Goal: Use online tool/utility: Use online tool/utility

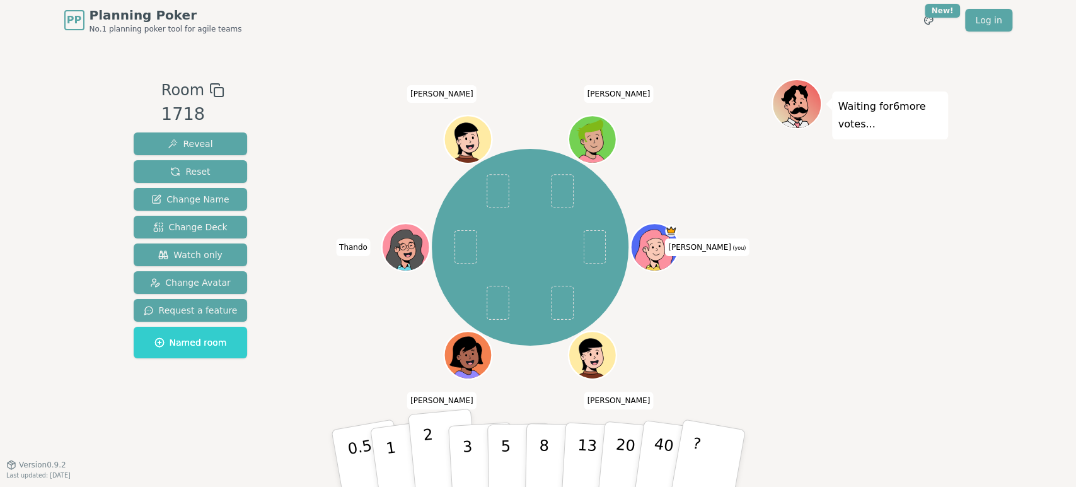
click at [426, 462] on p "2" at bounding box center [430, 460] width 16 height 69
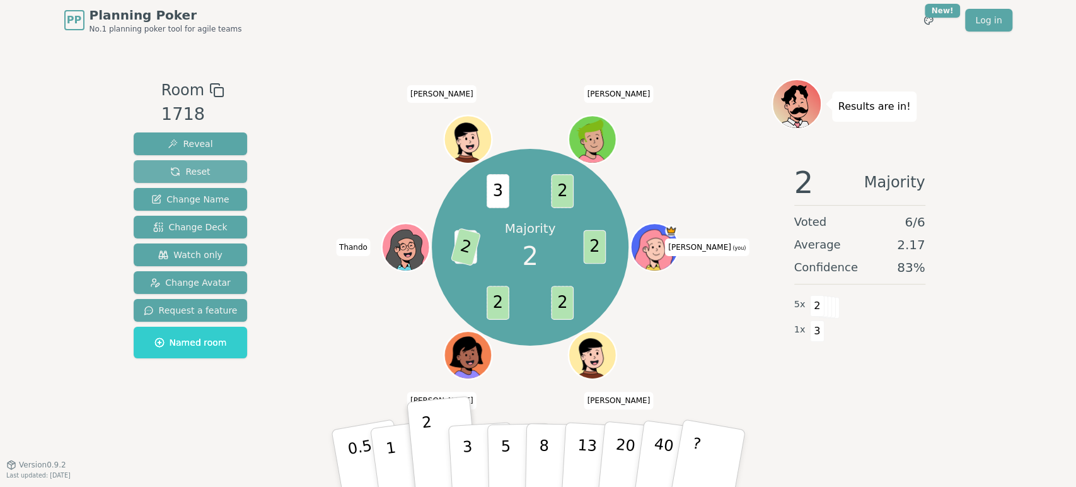
click at [205, 175] on button "Reset" at bounding box center [191, 171] width 114 height 23
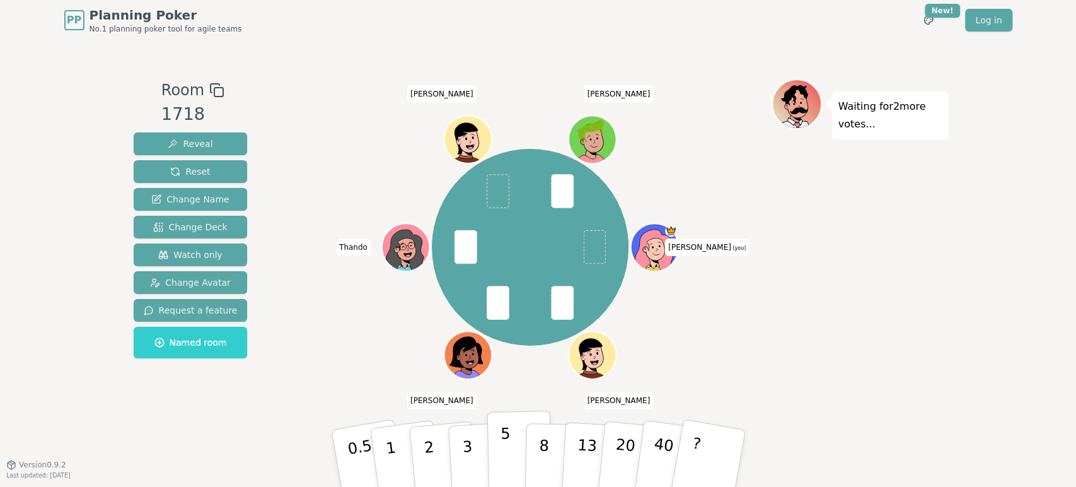
click at [506, 467] on p "5" at bounding box center [505, 458] width 11 height 68
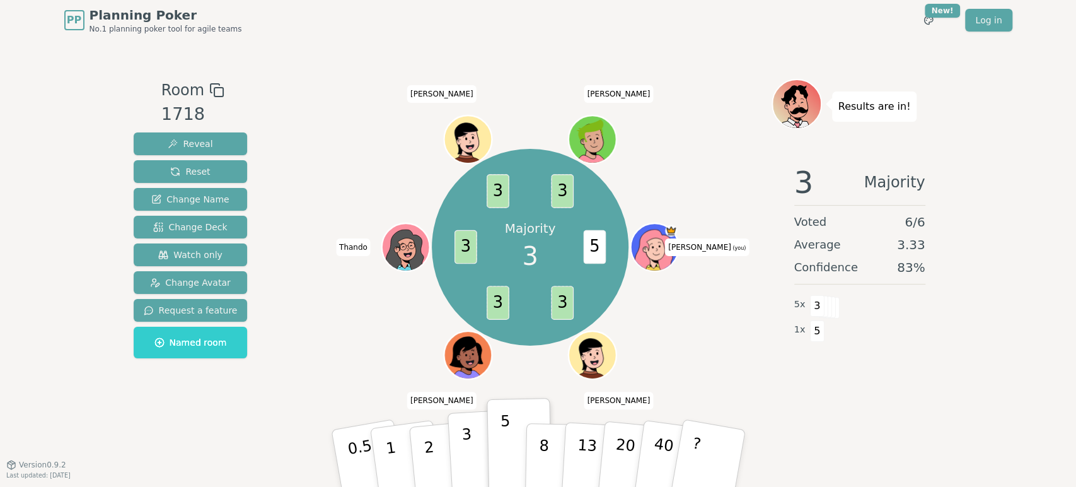
click at [474, 455] on button "3" at bounding box center [481, 458] width 69 height 98
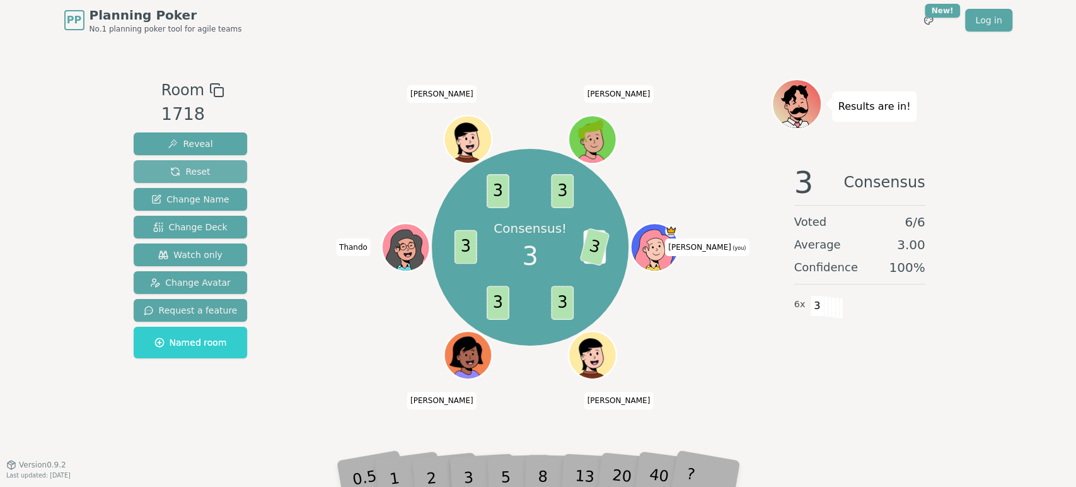
click at [209, 172] on button "Reset" at bounding box center [191, 171] width 114 height 23
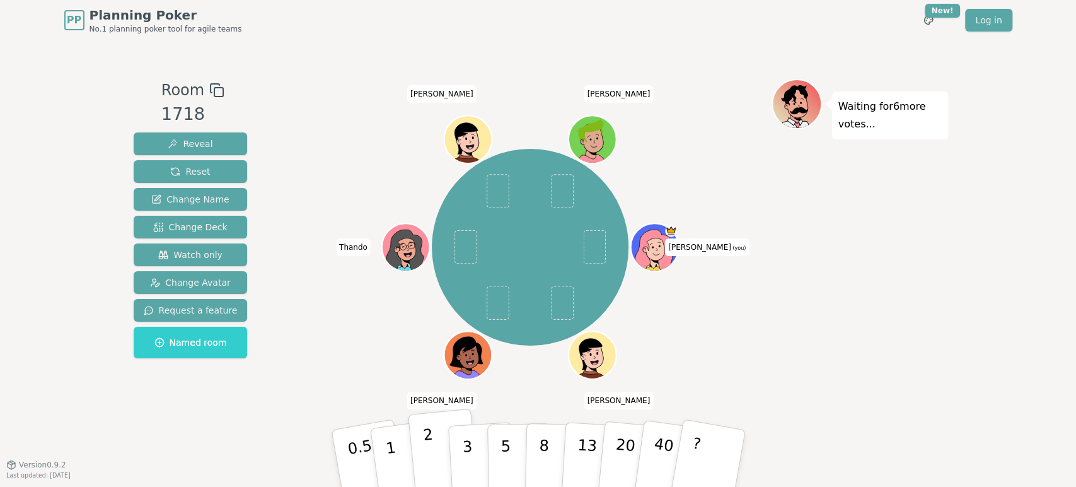
click at [424, 460] on button "2" at bounding box center [443, 459] width 72 height 100
